Goal: Ask a question

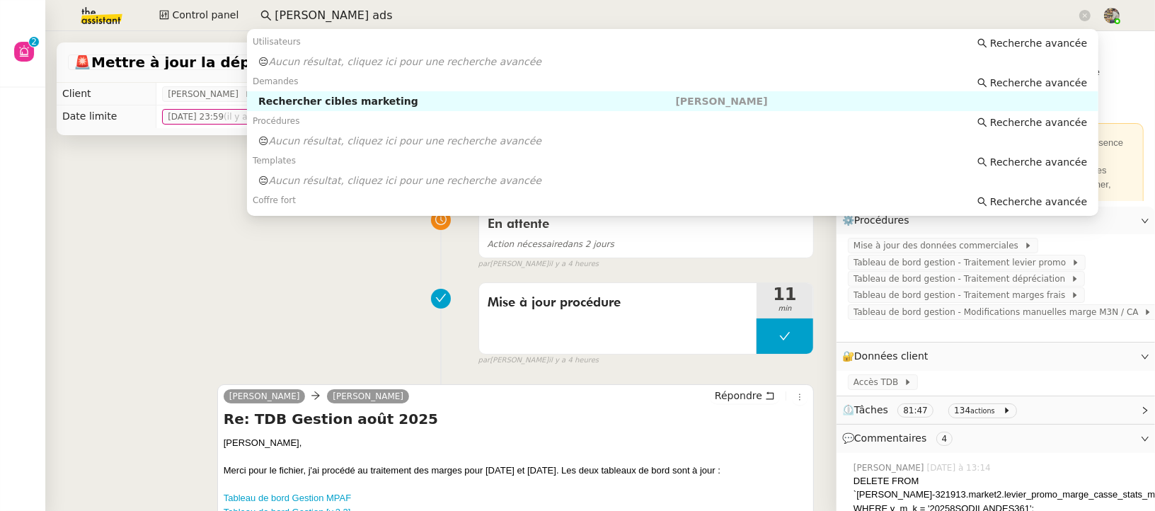
click at [309, 101] on div "Rechercher cibles marketing" at bounding box center [467, 101] width 418 height 13
type input "[PERSON_NAME] ads"
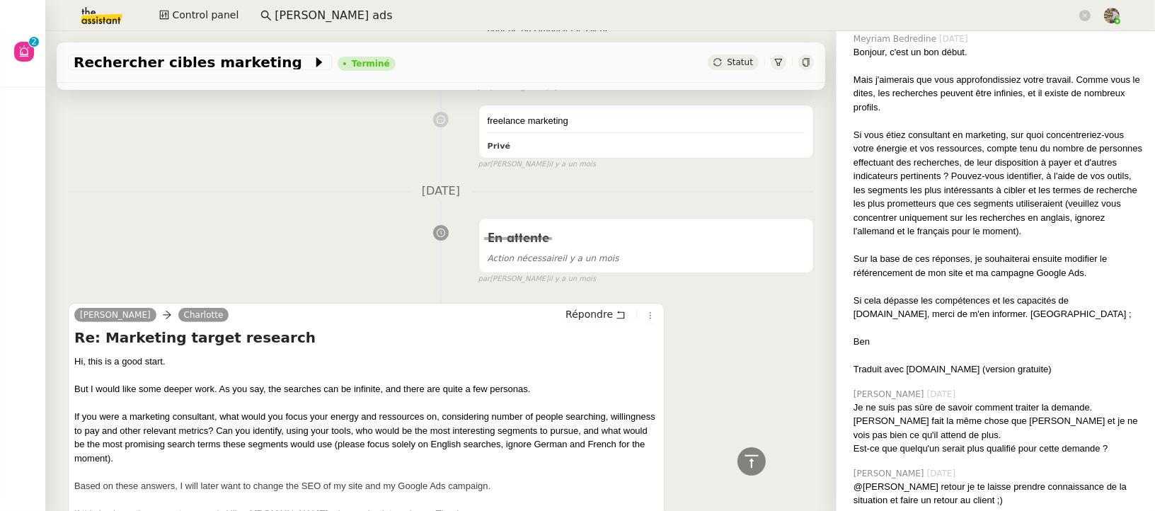
scroll to position [10966, 0]
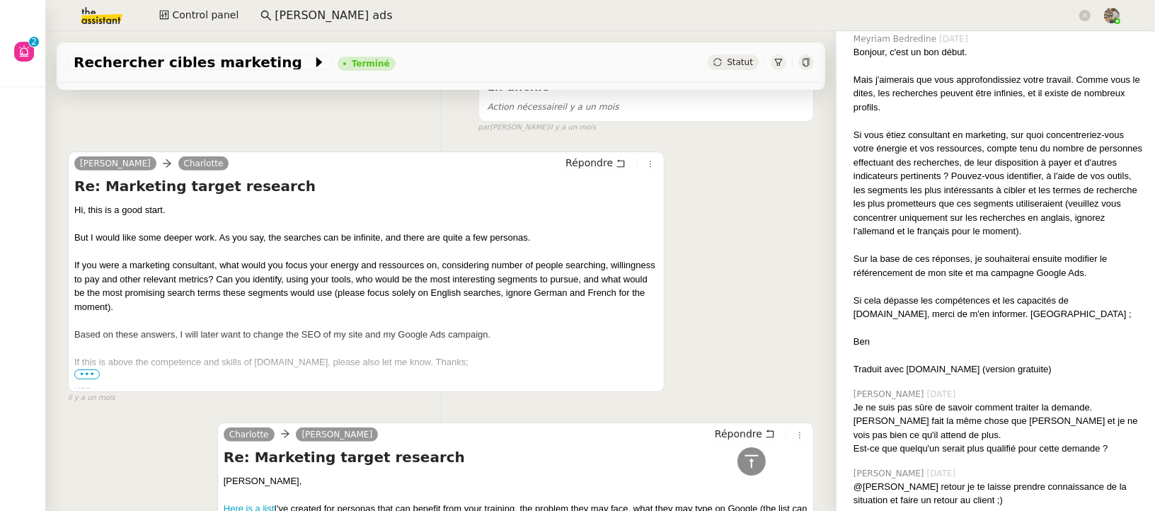
click at [90, 369] on div at bounding box center [366, 376] width 584 height 14
click at [85, 370] on span "•••" at bounding box center [86, 375] width 25 height 10
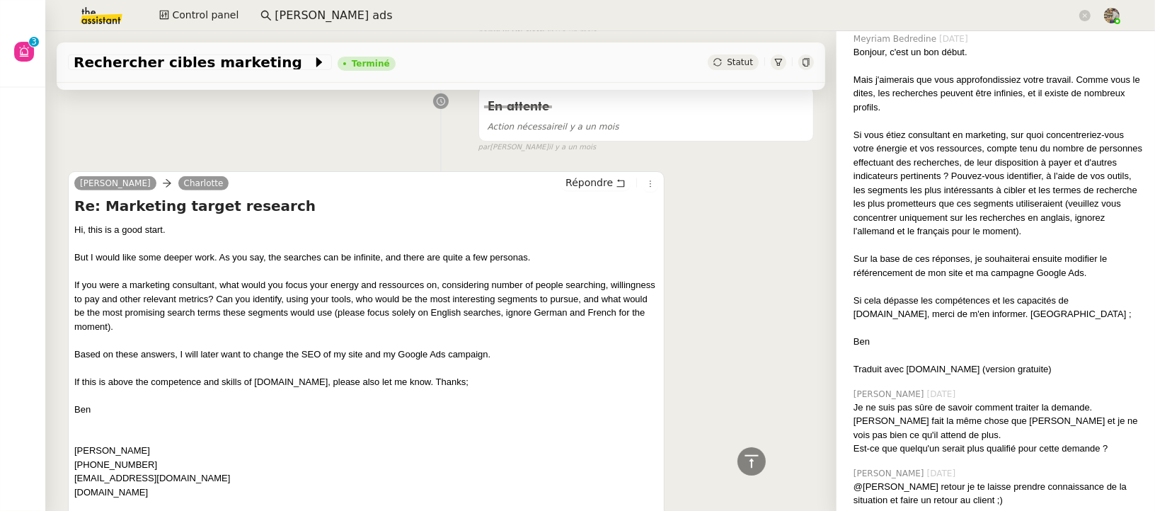
scroll to position [10945, 0]
drag, startPoint x: 276, startPoint y: 176, endPoint x: 433, endPoint y: 176, distance: 157.2
click at [433, 252] on div "But I would like some deeper work. As you say, the searches can be infinite, an…" at bounding box center [366, 259] width 584 height 14
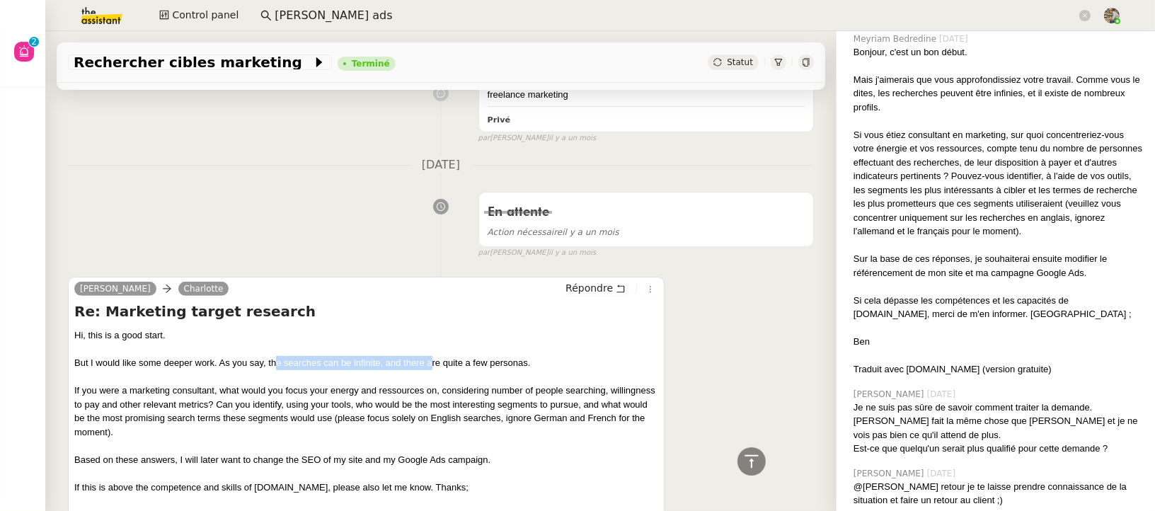
scroll to position [10887, 0]
